Goal: Information Seeking & Learning: Learn about a topic

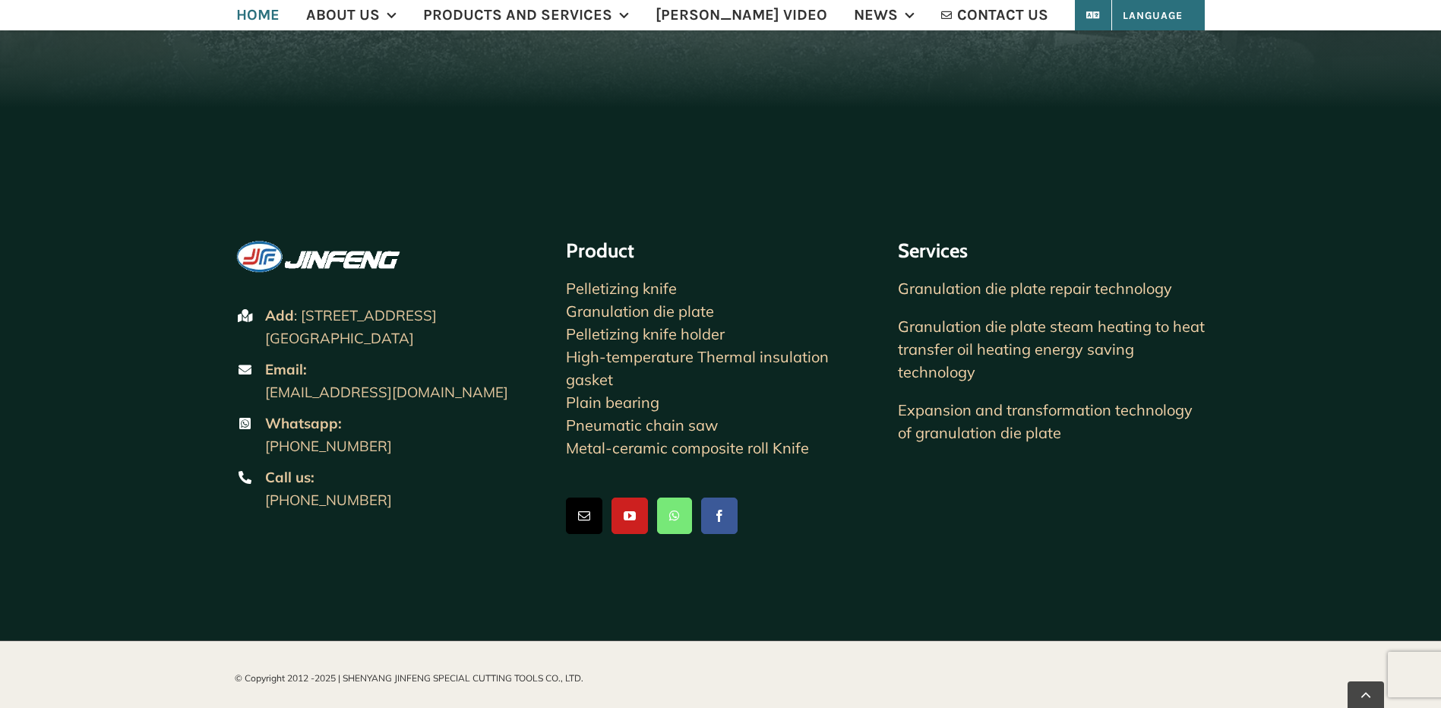
scroll to position [3722, 0]
drag, startPoint x: 510, startPoint y: 342, endPoint x: 263, endPoint y: 292, distance: 251.8
click at [263, 305] on li "Add : No.29, South No.26 Road, development zone, Shenyang Economic and Technolo…" at bounding box center [389, 330] width 309 height 50
drag, startPoint x: 263, startPoint y: 292, endPoint x: 278, endPoint y: 296, distance: 15.5
copy span "Add : No.29, South No.26 Road, development zone, Shenyang Economic and Technolo…"
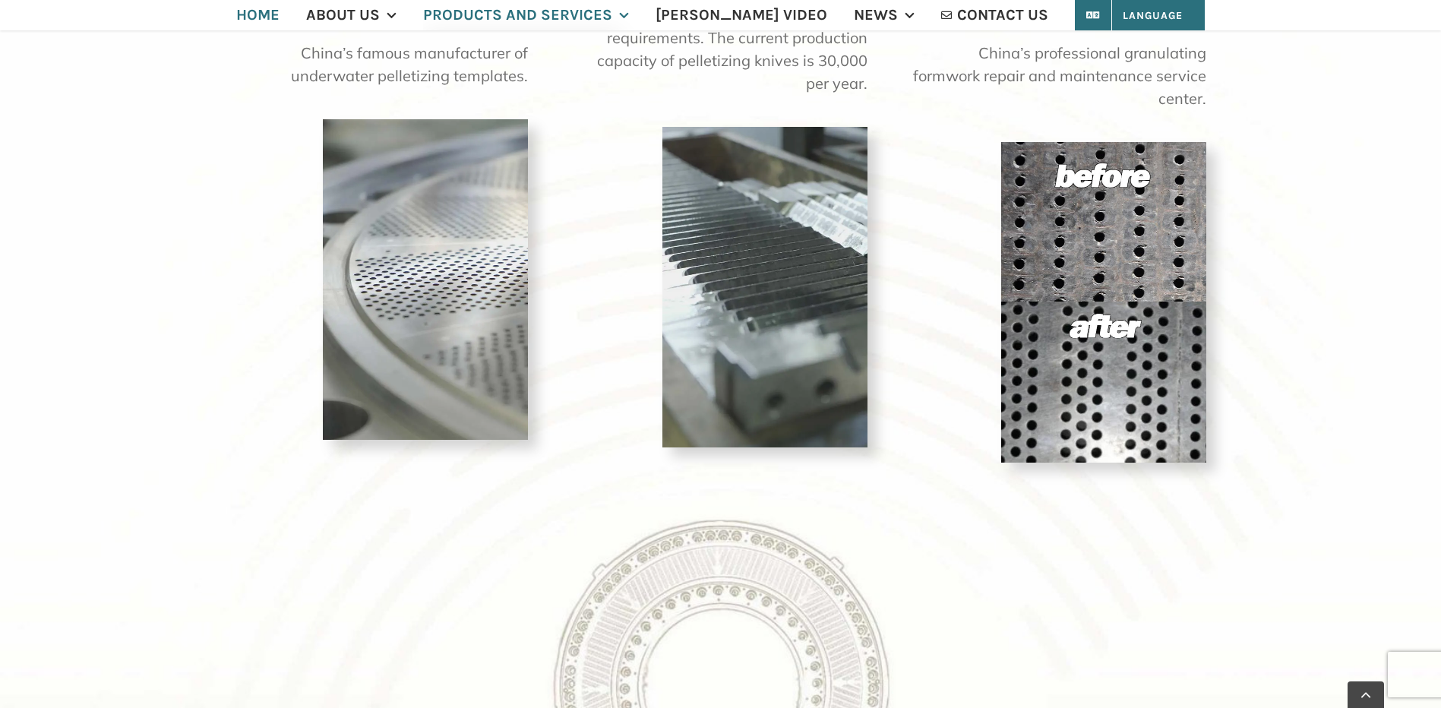
scroll to position [1367, 0]
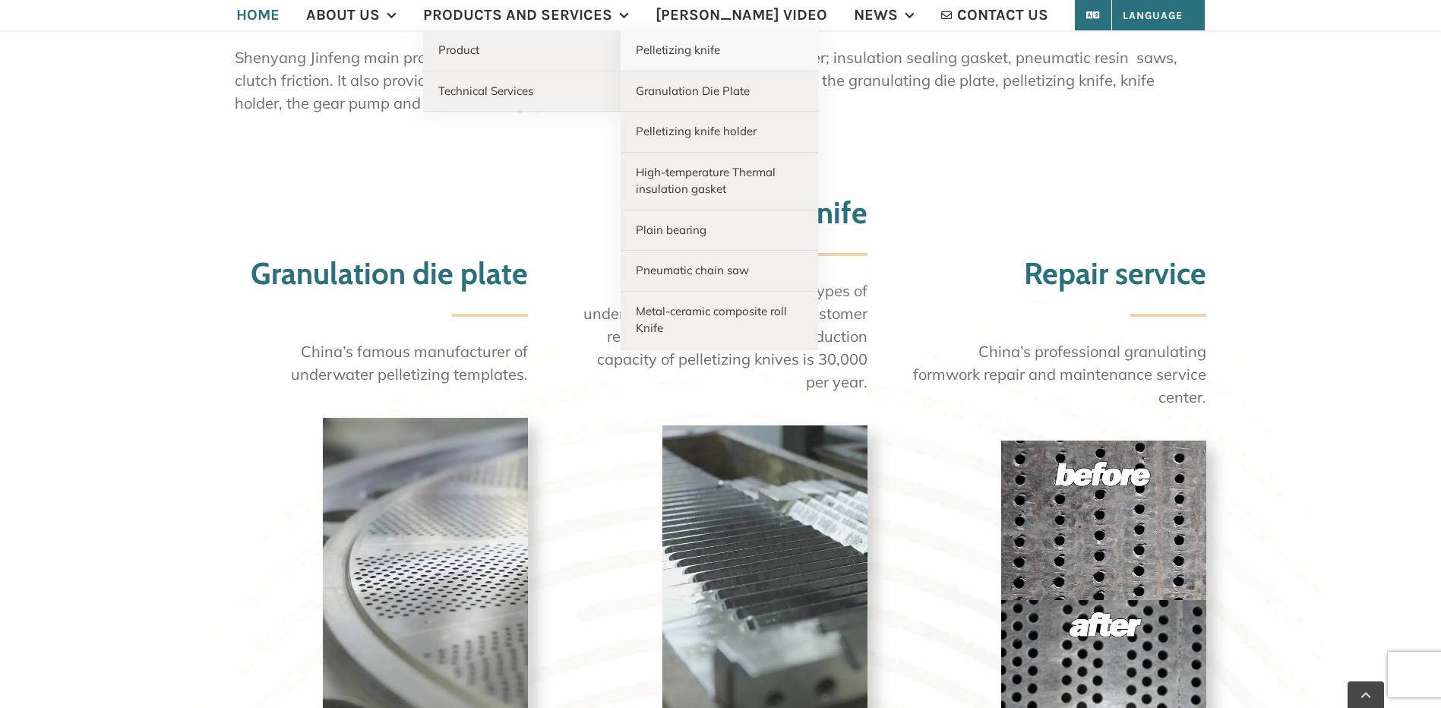
click at [720, 49] on span "Pelletizing knife" at bounding box center [678, 50] width 84 height 14
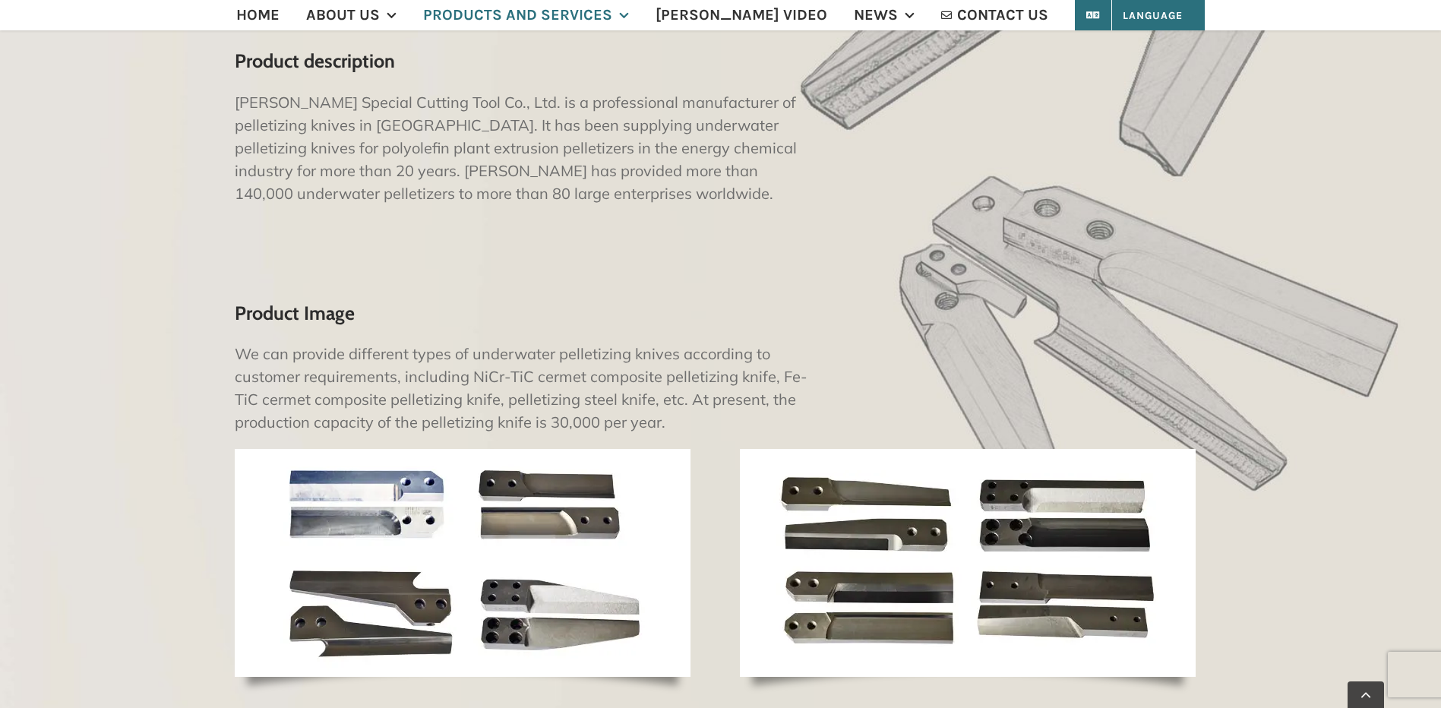
scroll to position [684, 0]
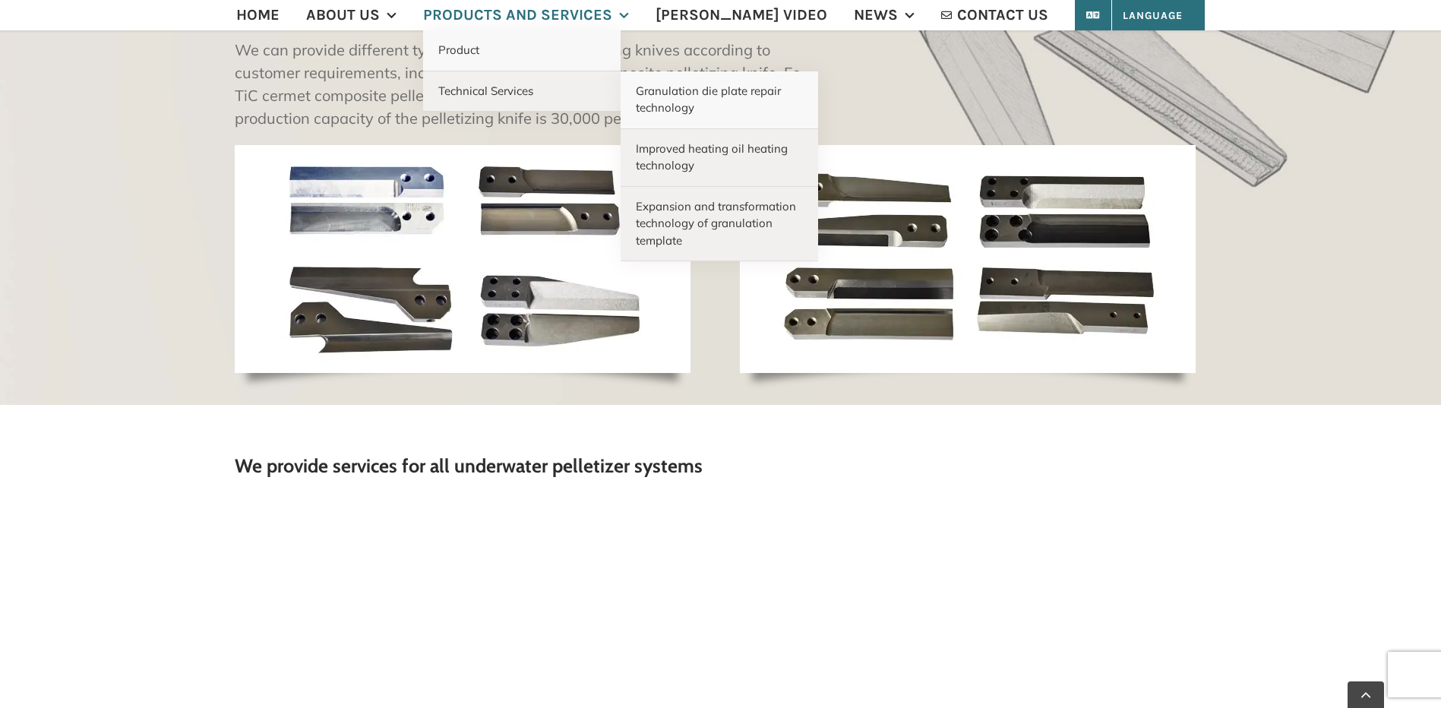
click at [710, 96] on span "Granulation die plate repair technology" at bounding box center [708, 100] width 145 height 32
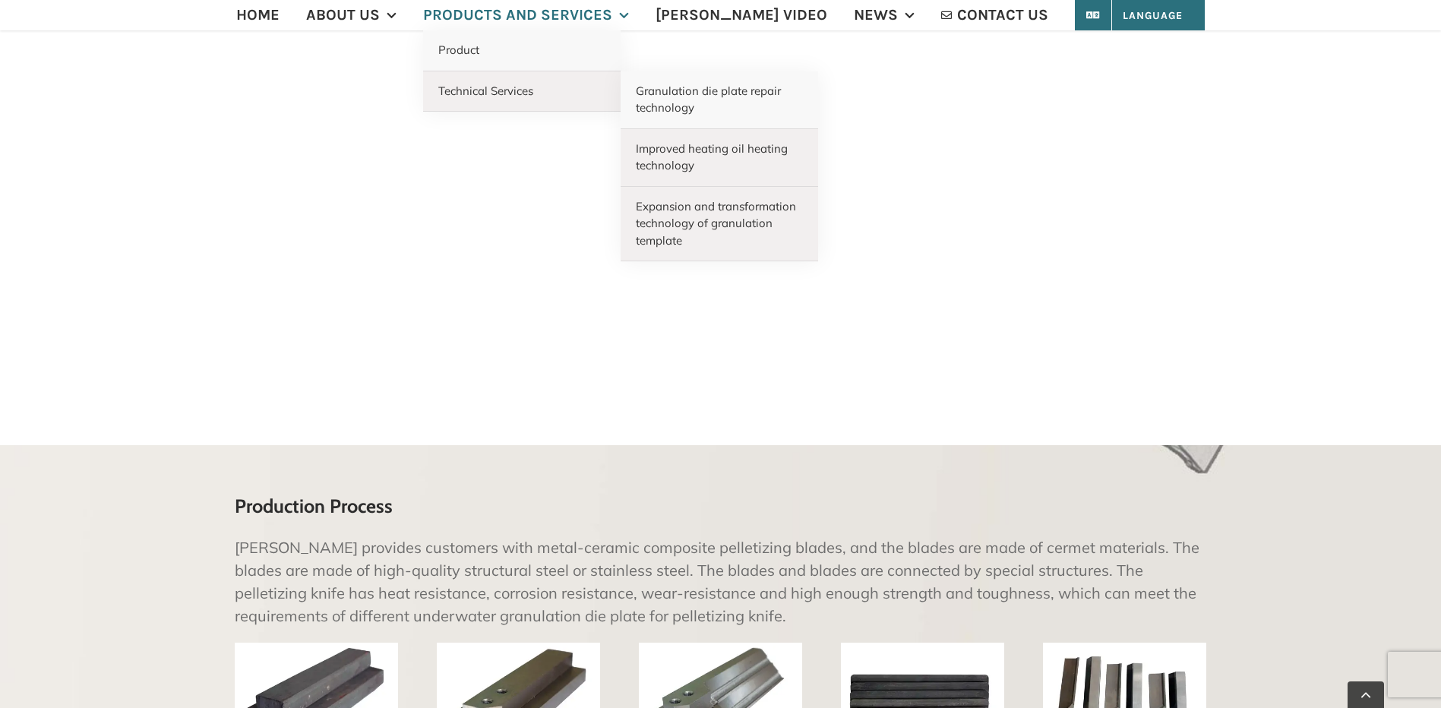
scroll to position [1449, 0]
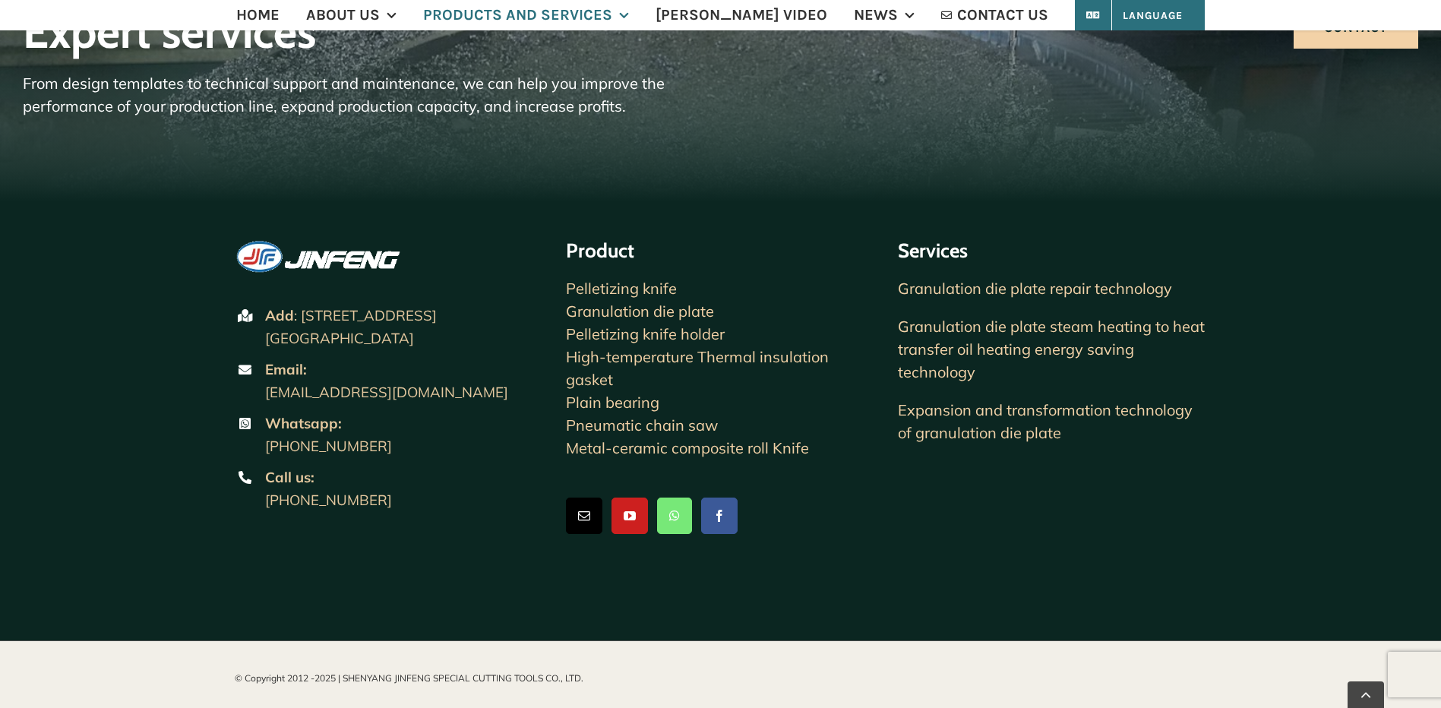
scroll to position [2181, 0]
